Goal: Find contact information: Find contact information

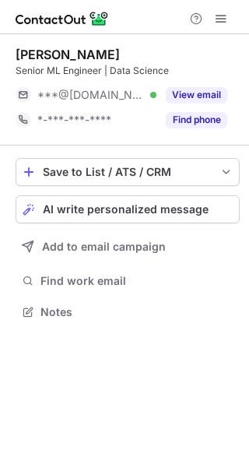
scroll to position [301, 249]
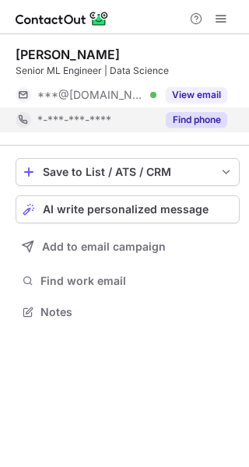
click at [203, 118] on button "Find phone" at bounding box center [197, 120] width 62 height 16
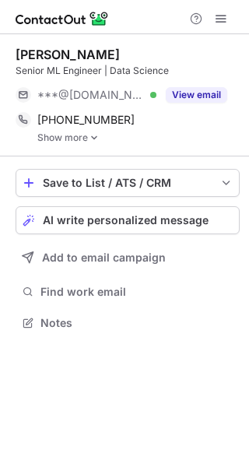
scroll to position [312, 249]
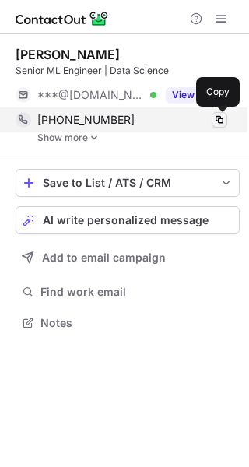
click at [219, 115] on span at bounding box center [219, 120] width 12 height 12
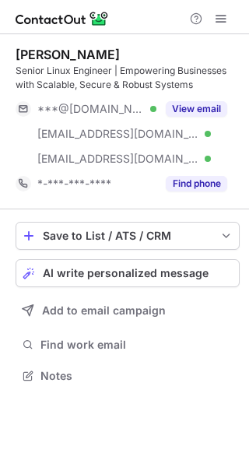
scroll to position [365, 249]
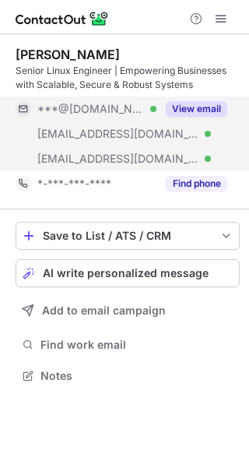
click at [195, 110] on button "View email" at bounding box center [197, 109] width 62 height 16
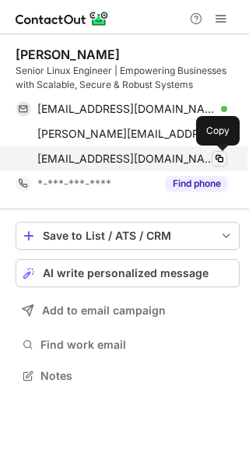
click at [221, 155] on span at bounding box center [219, 159] width 12 height 12
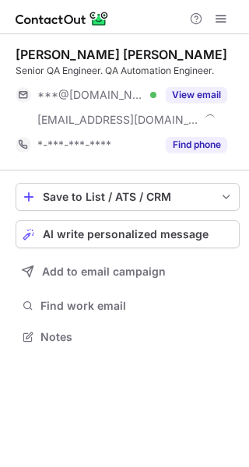
scroll to position [326, 249]
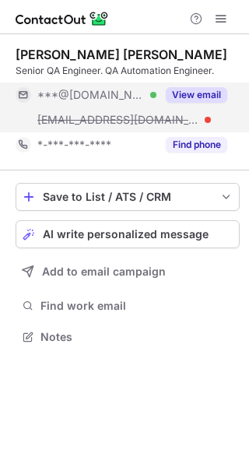
click at [213, 93] on button "View email" at bounding box center [197, 95] width 62 height 16
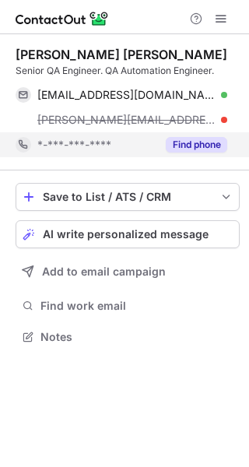
click at [200, 140] on button "Find phone" at bounding box center [197, 145] width 62 height 16
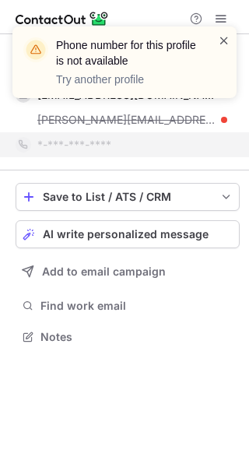
click at [222, 38] on span at bounding box center [224, 41] width 12 height 16
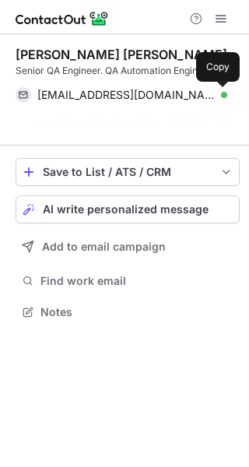
scroll to position [276, 249]
